Goal: Task Accomplishment & Management: Complete application form

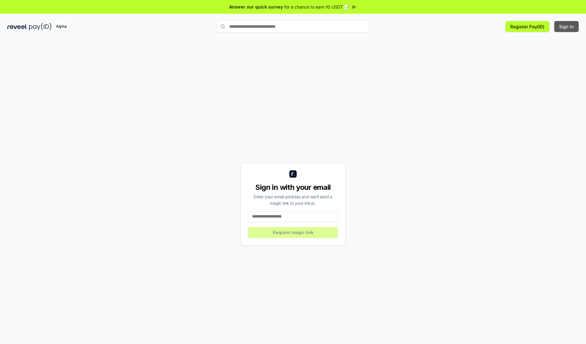
click at [567, 27] on button "Sign In" at bounding box center [566, 26] width 24 height 11
type input "**********"
click at [293, 233] on button "Request magic link" at bounding box center [293, 232] width 90 height 11
